Goal: Transaction & Acquisition: Purchase product/service

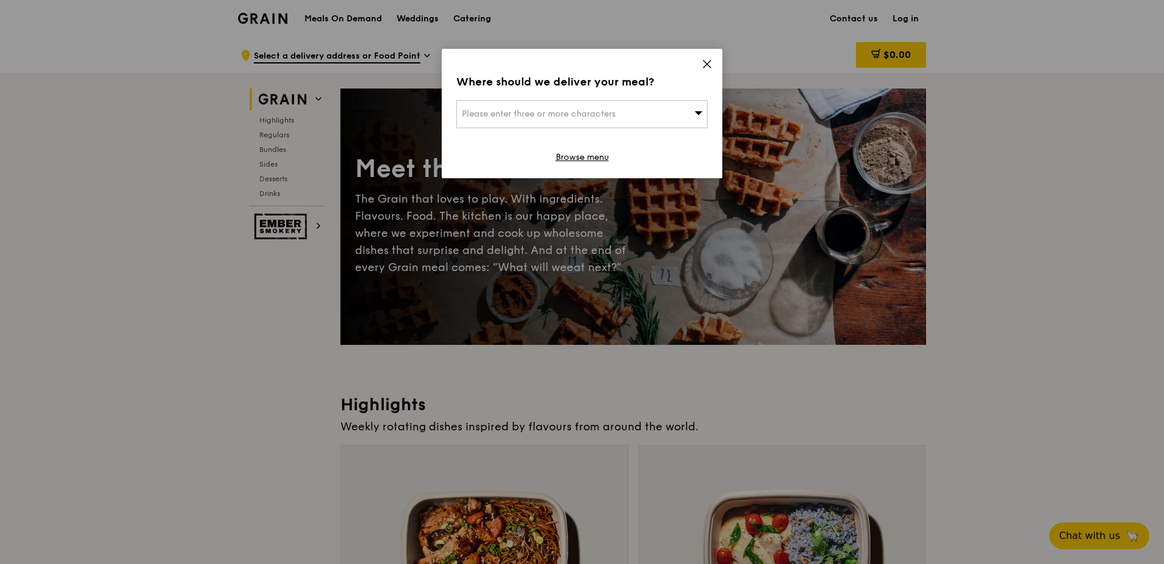
click at [651, 121] on div "Please enter three or more characters" at bounding box center [581, 114] width 251 height 28
click at [703, 63] on icon at bounding box center [707, 64] width 11 height 11
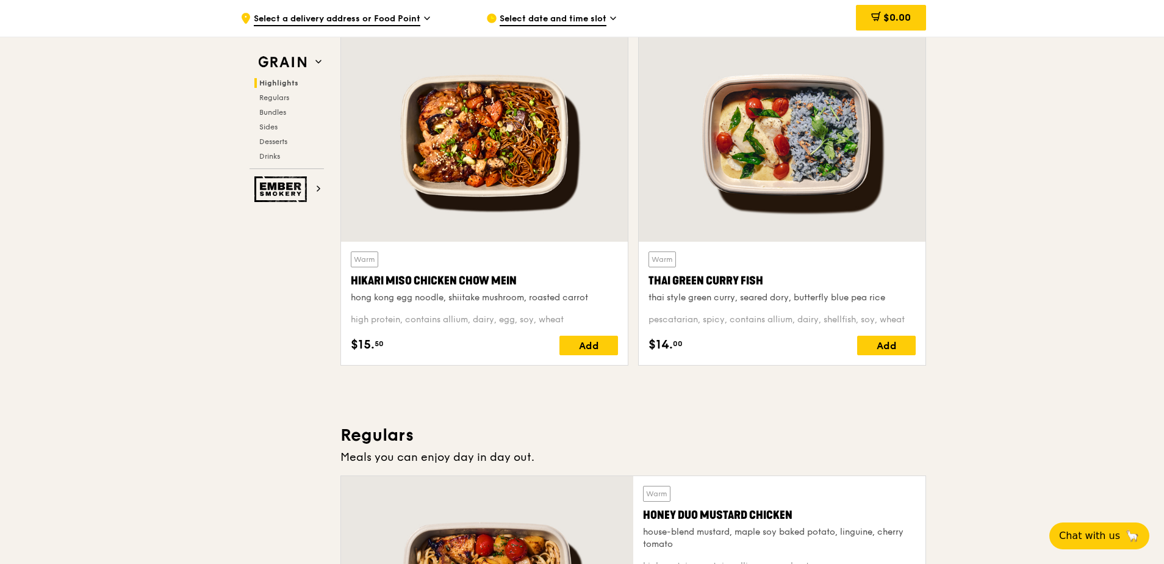
scroll to position [427, 0]
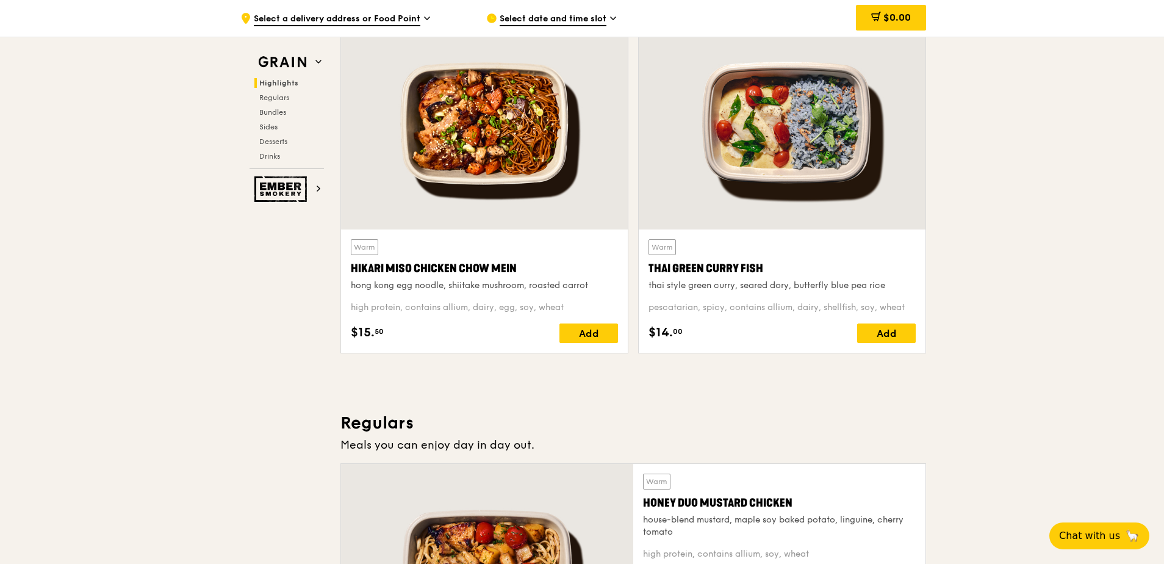
click at [426, 276] on div "Hikari Miso Chicken Chow Mein" at bounding box center [484, 268] width 267 height 17
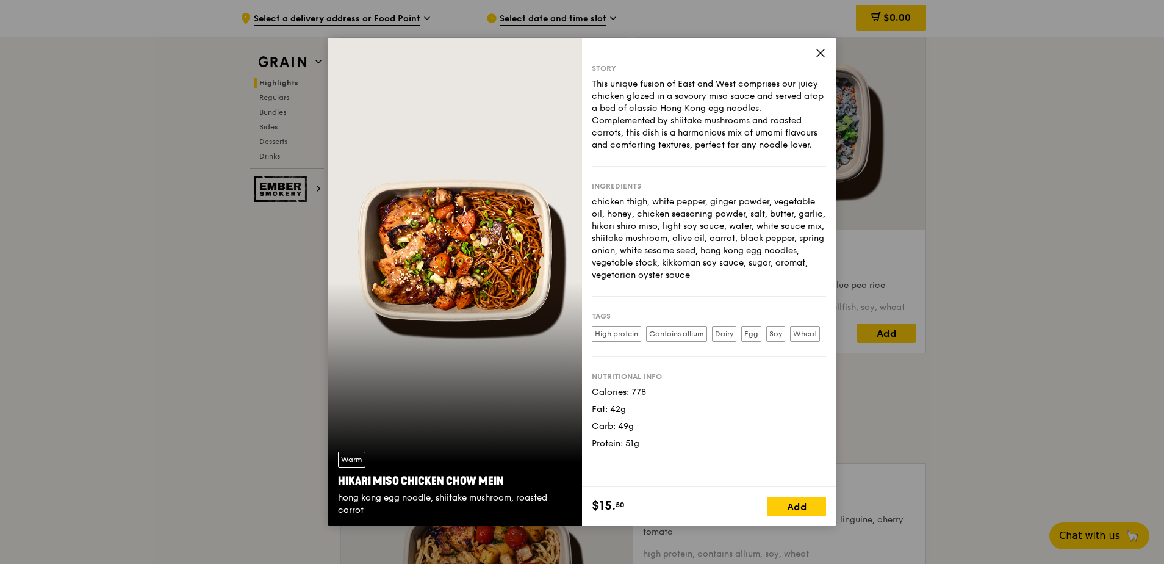
drag, startPoint x: 633, startPoint y: 392, endPoint x: 673, endPoint y: 393, distance: 40.9
click at [673, 393] on div "Calories: 778" at bounding box center [709, 392] width 234 height 12
drag, startPoint x: 673, startPoint y: 393, endPoint x: 666, endPoint y: 422, distance: 30.2
click at [666, 422] on div "Carb: 49g" at bounding box center [709, 426] width 234 height 12
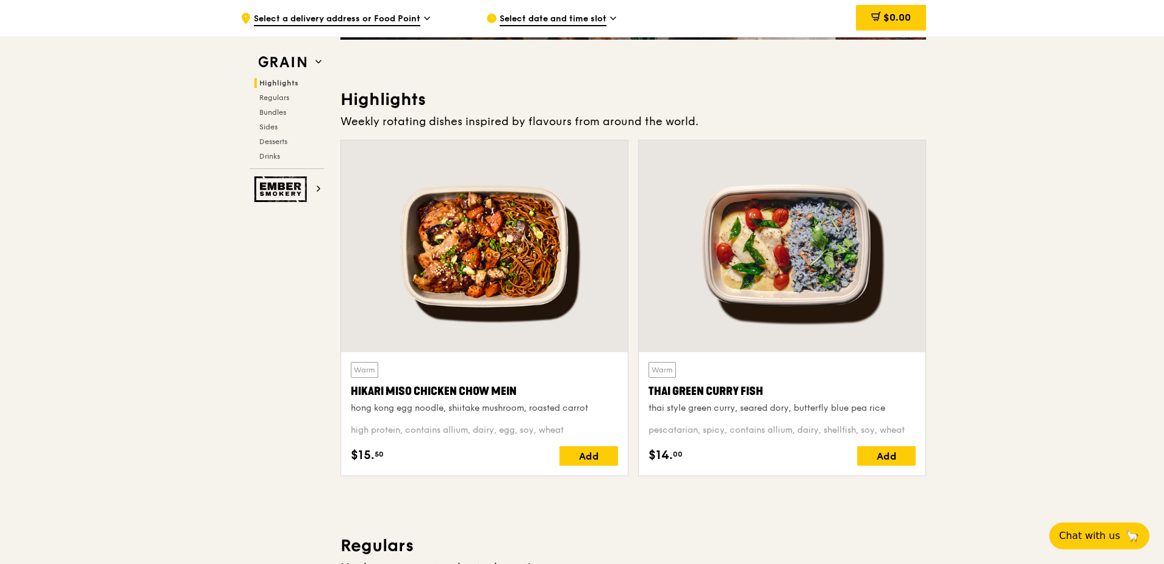
scroll to position [305, 0]
click at [743, 378] on div "Warm Thai Green [PERSON_NAME] Fish thai style green [PERSON_NAME], seared dory,…" at bounding box center [781, 387] width 267 height 52
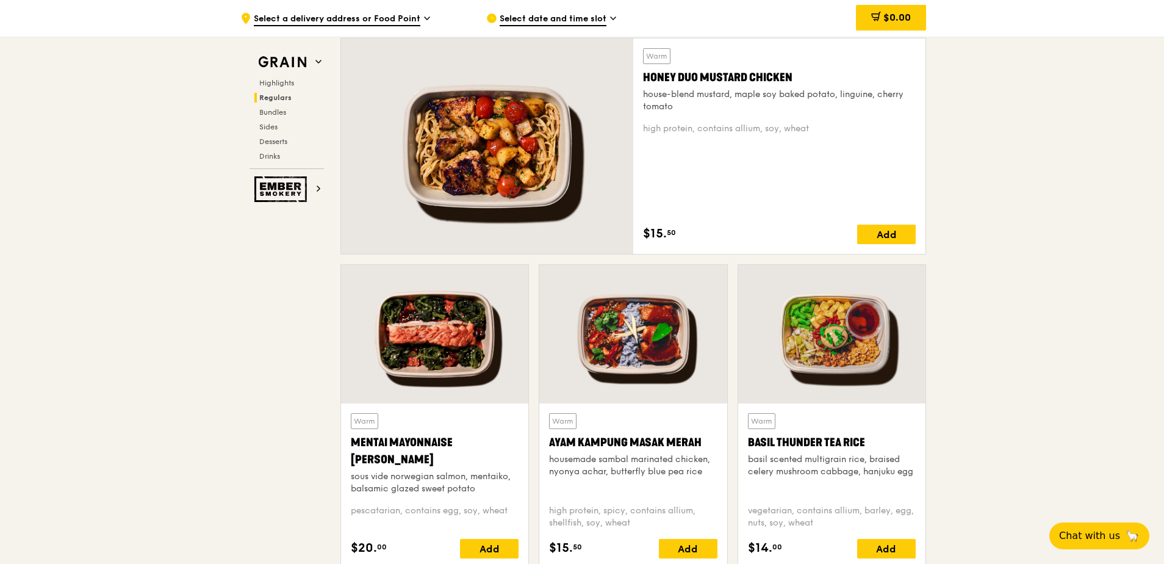
scroll to position [854, 0]
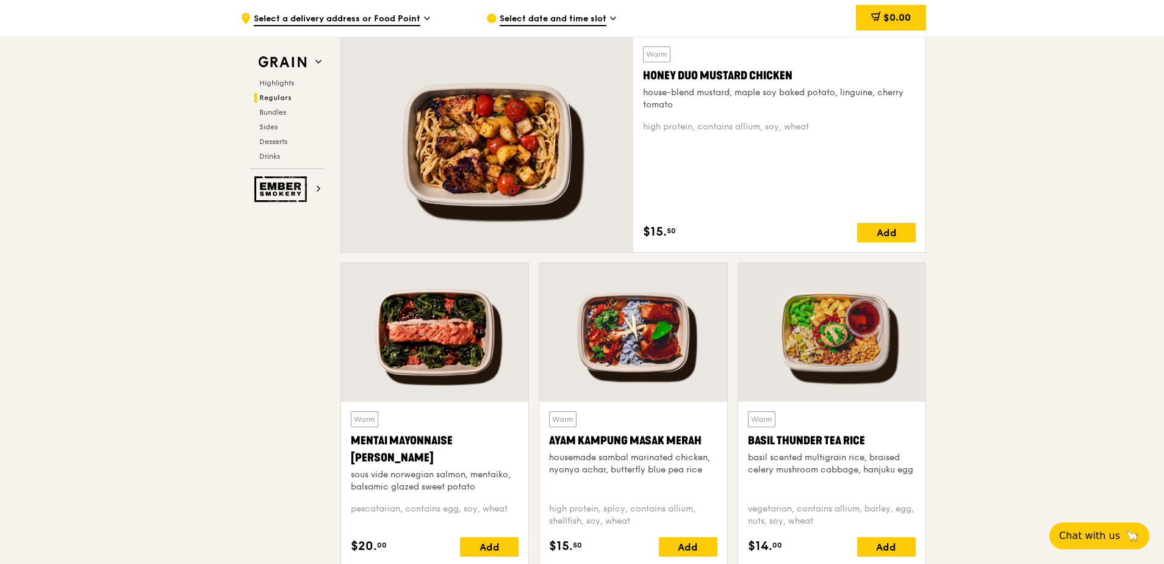
click at [620, 446] on div "Ayam Kampung Masak Merah" at bounding box center [633, 440] width 168 height 17
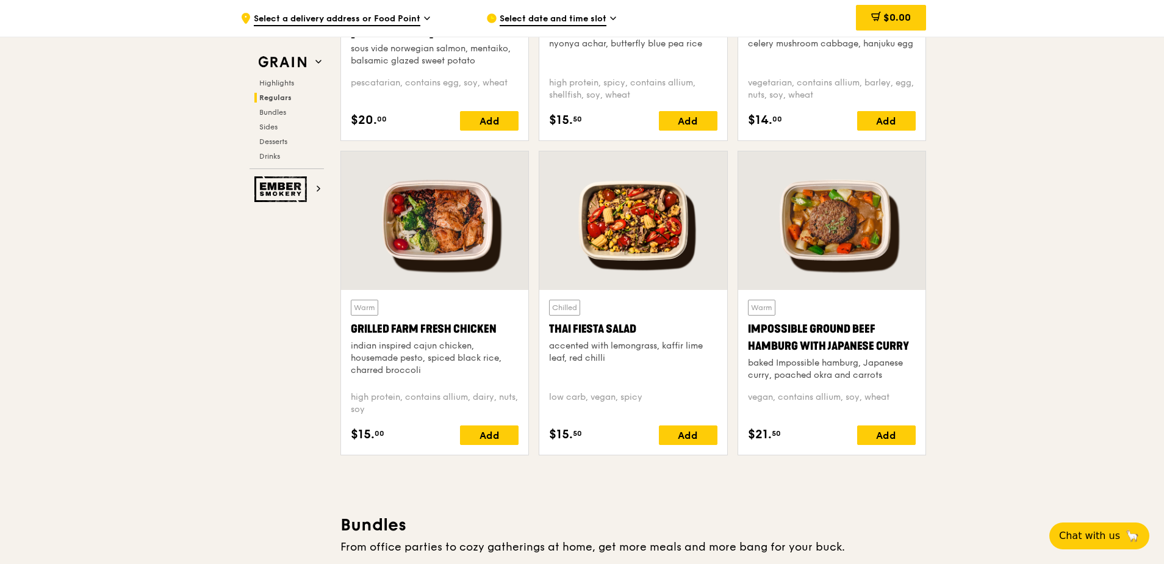
scroll to position [1281, 0]
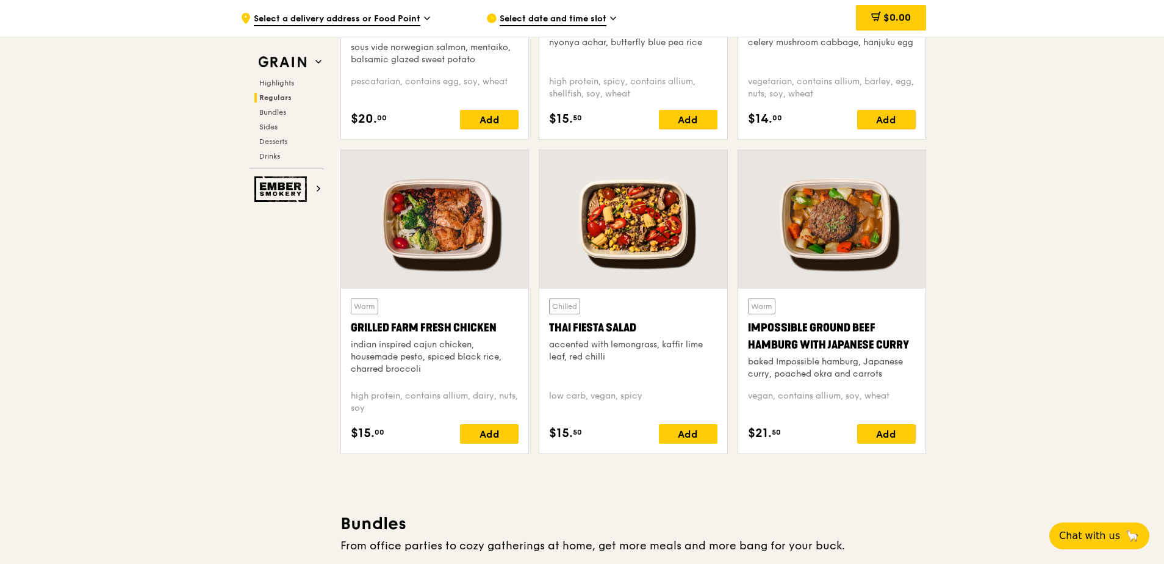
click at [442, 331] on div "Grilled Farm Fresh Chicken" at bounding box center [435, 327] width 168 height 17
click at [603, 340] on div "accented with lemongrass, kaffir lime leaf, red chilli" at bounding box center [633, 351] width 168 height 24
click at [830, 360] on div "baked Impossible hamburg, Japanese curry, poached okra and carrots" at bounding box center [832, 368] width 168 height 24
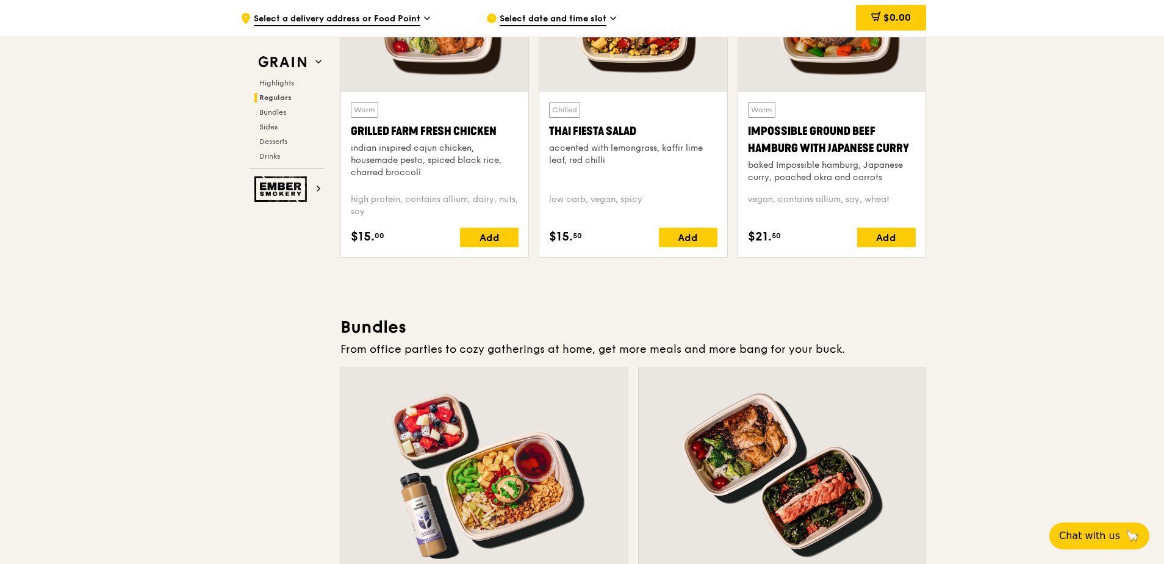
scroll to position [1647, 0]
